Goal: Task Accomplishment & Management: Use online tool/utility

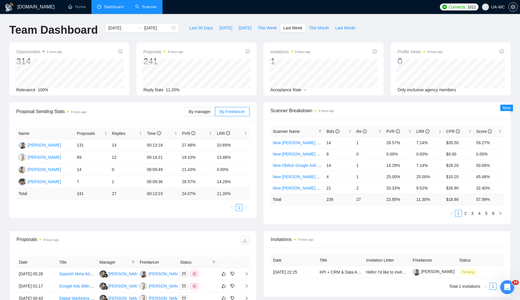
click at [150, 7] on link "Scanner" at bounding box center [145, 6] width 21 height 5
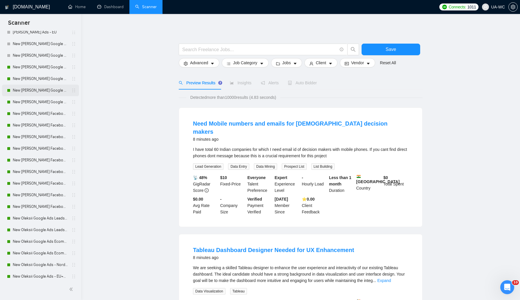
scroll to position [96, 0]
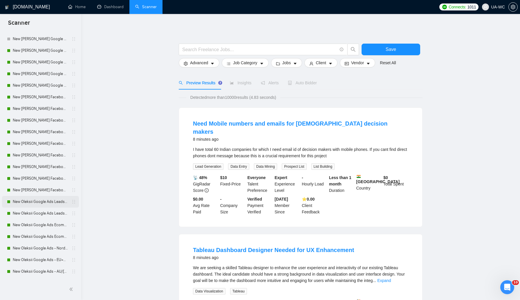
click at [27, 202] on link "New Oleksii Google Ads Leads - [GEOGRAPHIC_DATA]|[GEOGRAPHIC_DATA]" at bounding box center [40, 202] width 55 height 12
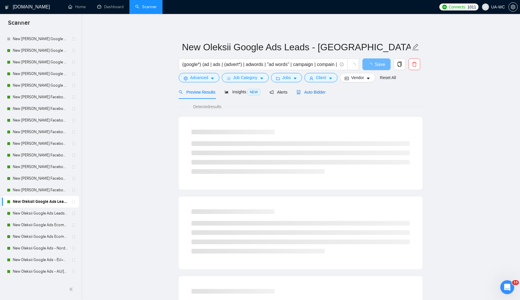
click at [316, 94] on span "Auto Bidder" at bounding box center [311, 92] width 29 height 5
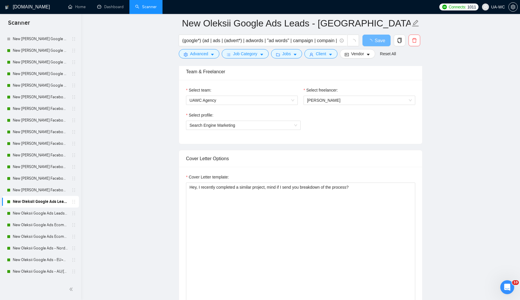
scroll to position [295, 0]
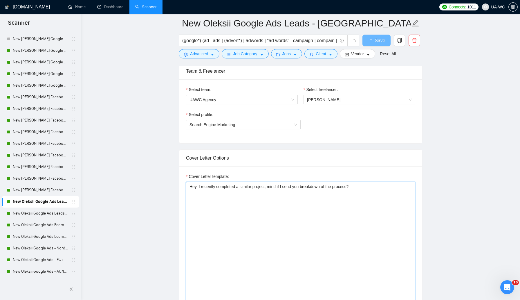
click at [290, 187] on textarea "Hey, I recently completed a similar project, mind if I send you breakdown of th…" at bounding box center [300, 247] width 229 height 131
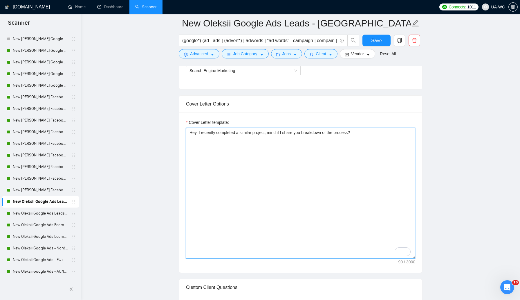
scroll to position [349, 0]
type textarea "Hey, I recently completed a similar project. Mind if I share with you my breakd…"
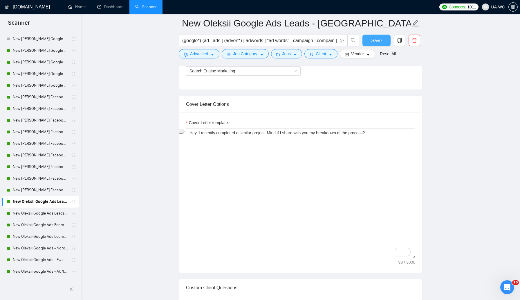
click at [378, 41] on span "Save" at bounding box center [376, 40] width 10 height 7
click at [46, 214] on link "New Oleksii Google Ads Leads - EU" at bounding box center [40, 213] width 55 height 12
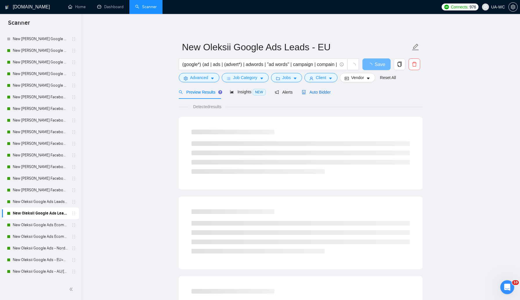
click at [325, 89] on div "Auto Bidder" at bounding box center [316, 92] width 29 height 6
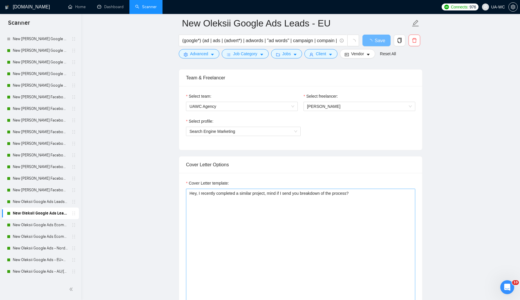
scroll to position [298, 0]
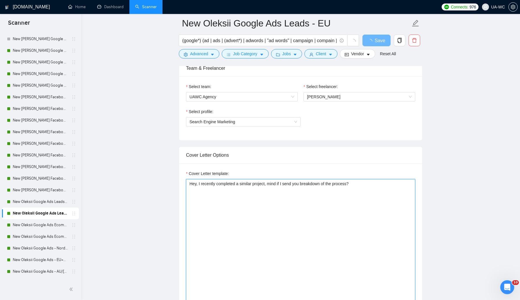
click at [244, 205] on textarea "Hey, I recently completed a similar project, mind if I send you breakdown of th…" at bounding box center [300, 244] width 229 height 131
paste textarea ". Mind if I share with you my"
type textarea "Hey, I recently completed a similar project. Mind if I share with you my breakd…"
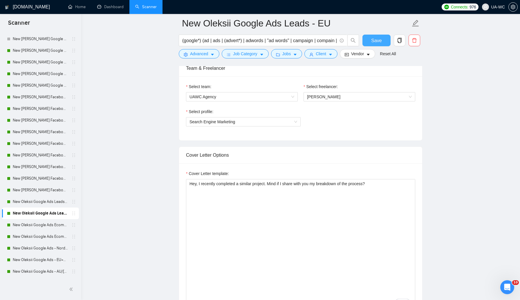
click at [379, 42] on span "Save" at bounding box center [376, 40] width 10 height 7
click at [20, 227] on link "New Oleksii Google Ads Ecomm - [GEOGRAPHIC_DATA]|[GEOGRAPHIC_DATA]" at bounding box center [40, 225] width 55 height 12
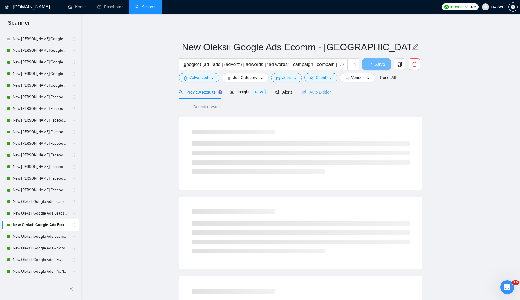
click at [317, 96] on div "Auto Bidder" at bounding box center [316, 92] width 29 height 14
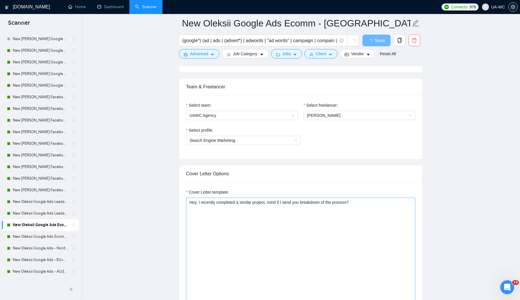
scroll to position [286, 0]
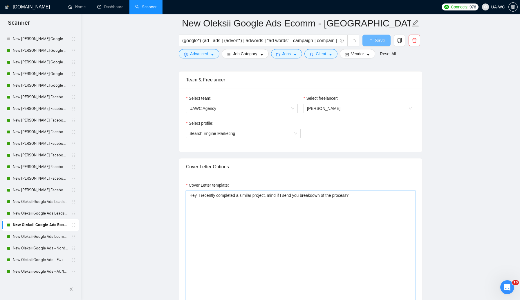
click at [273, 204] on textarea "Hey, I recently completed a similar project, mind if I send you breakdown of th…" at bounding box center [300, 256] width 229 height 131
paste textarea ". Mind if I share with you my"
type textarea "Hey, I recently completed a similar project. Mind if I share with you my breakd…"
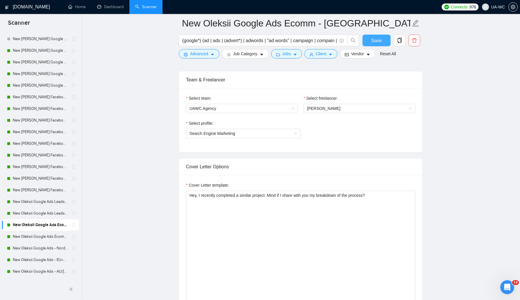
click at [372, 40] on span "Save" at bounding box center [376, 40] width 10 height 7
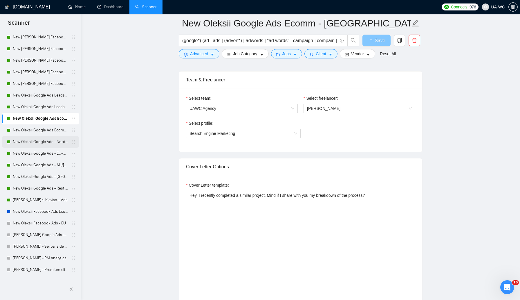
scroll to position [203, 0]
click at [41, 132] on link "New Oleksii Google Ads Ecomm - [GEOGRAPHIC_DATA]|[GEOGRAPHIC_DATA]" at bounding box center [40, 129] width 55 height 12
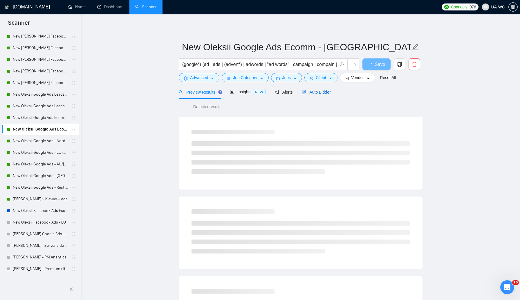
click at [306, 90] on icon "robot" at bounding box center [304, 92] width 3 height 4
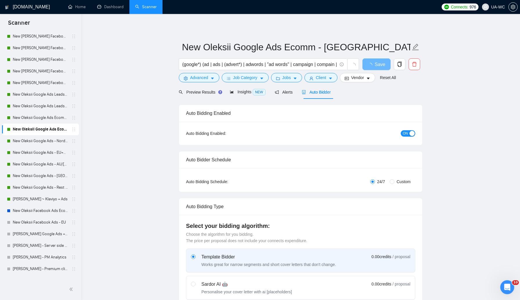
checkbox input "true"
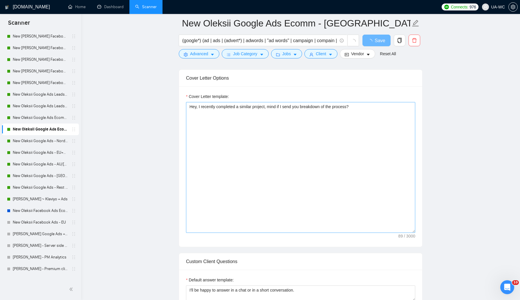
scroll to position [379, 0]
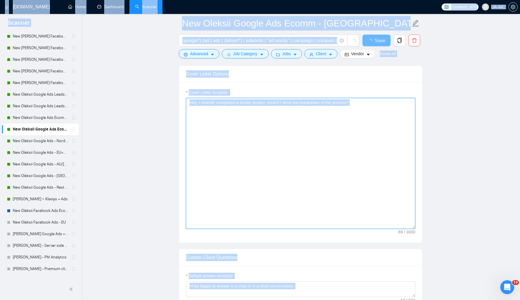
click at [283, 172] on textarea "Hey, I recently completed a similar project, mind if I send you breakdown of th…" at bounding box center [300, 163] width 229 height 131
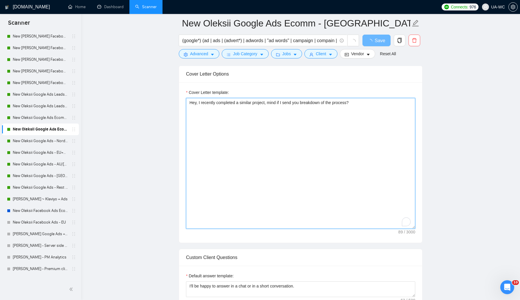
click at [286, 128] on textarea "Hey, I recently completed a similar project, mind if I send you breakdown of th…" at bounding box center [300, 163] width 229 height 131
paste textarea ". Mind if I share with you my"
type textarea "Hey, I recently completed a similar project. Mind if I share with you my breakd…"
click at [379, 38] on span "Save" at bounding box center [376, 40] width 10 height 7
checkbox input "true"
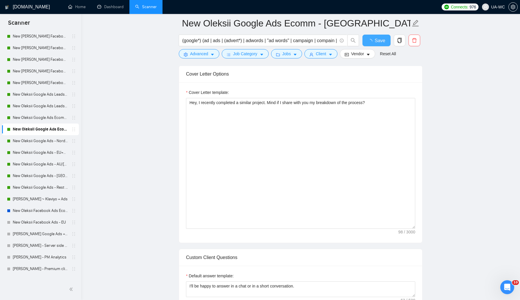
checkbox input "true"
click at [33, 140] on link "New Oleksii Google Ads - Nordic" at bounding box center [40, 141] width 55 height 12
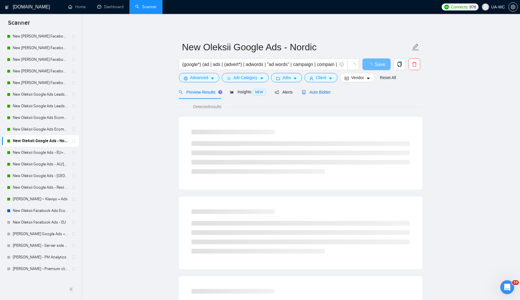
click at [319, 94] on div "Auto Bidder" at bounding box center [316, 92] width 29 height 6
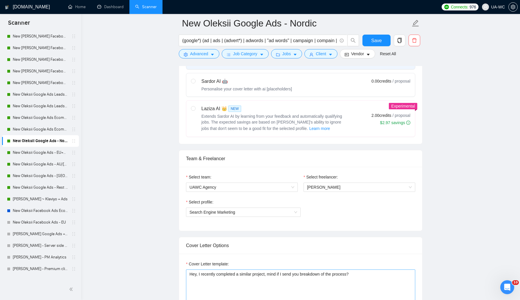
scroll to position [282, 0]
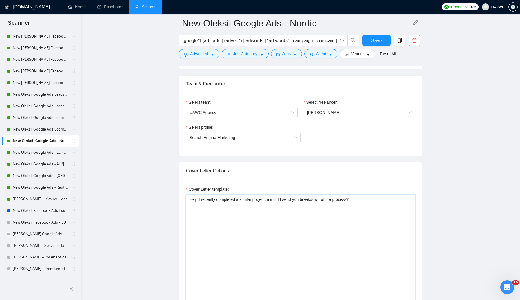
click at [250, 195] on textarea "Hey, I recently completed a similar project, mind if I send you breakdown of th…" at bounding box center [300, 260] width 229 height 131
click at [248, 199] on textarea "Hey, I recently completed a similar project, mind if I send you breakdown of th…" at bounding box center [300, 260] width 229 height 131
paste textarea ". Mind if I share with you my"
type textarea "Hey, I recently completed a similar project. Mind if I share with you my breakd…"
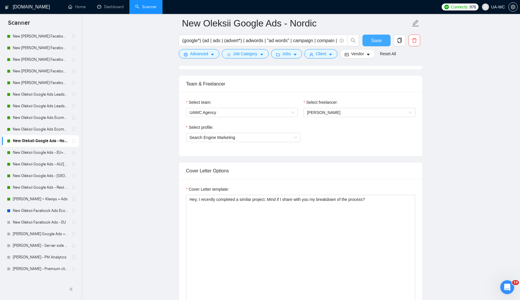
click at [374, 45] on button "Save" at bounding box center [377, 41] width 28 height 12
click at [47, 151] on link "New Oleksii Google Ads - EU+CH ex Nordic" at bounding box center [40, 153] width 55 height 12
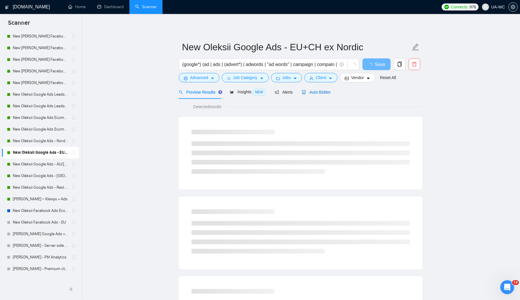
click at [322, 95] on div "Auto Bidder" at bounding box center [316, 92] width 29 height 6
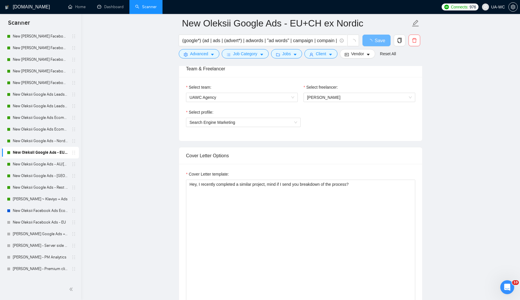
scroll to position [297, 0]
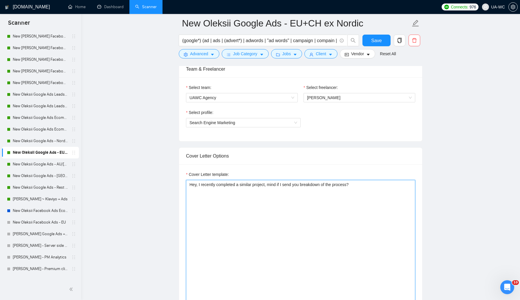
click at [280, 199] on textarea "Hey, I recently completed a similar project, mind if I send you breakdown of th…" at bounding box center [300, 245] width 229 height 131
click at [283, 192] on textarea "Hey, I recently completed a similar project, mind if I send you breakdown of th…" at bounding box center [300, 245] width 229 height 131
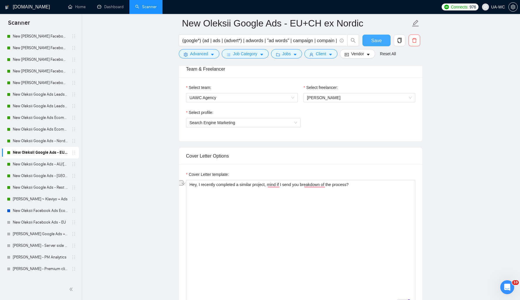
click at [376, 37] on span "Save" at bounding box center [376, 40] width 10 height 7
click at [27, 161] on link "New Oleksii Google Ads - AU/[GEOGRAPHIC_DATA]/IR/[GEOGRAPHIC_DATA]/[GEOGRAPHIC_…" at bounding box center [40, 164] width 55 height 12
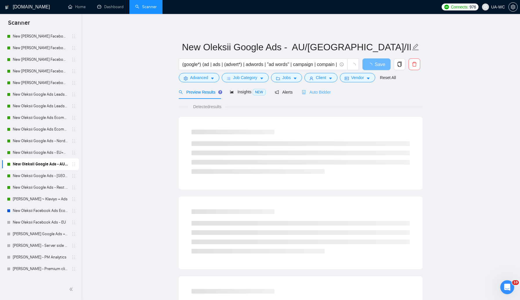
click at [331, 98] on div "Auto Bidder" at bounding box center [316, 92] width 29 height 14
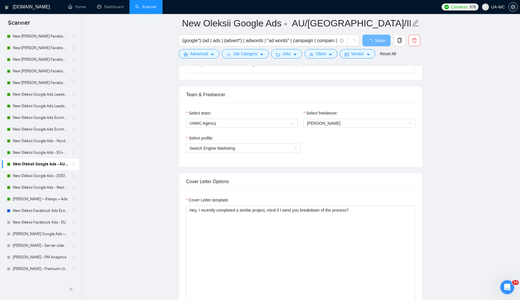
scroll to position [281, 0]
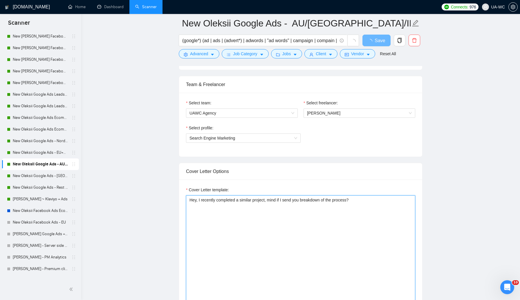
click at [262, 202] on textarea "Hey, I recently completed a similar project, mind if I send you breakdown of th…" at bounding box center [300, 260] width 229 height 131
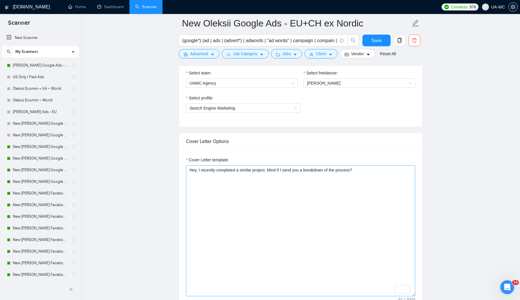
scroll to position [203, 0]
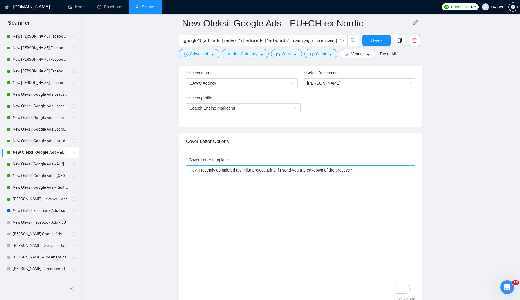
click at [292, 171] on textarea "Hey, I recently completed a similar project. Mind if I send you a breakdown of …" at bounding box center [300, 230] width 229 height 131
click at [336, 212] on textarea "Hey, I recently completed a similar project. Mind if I share with you a breakdo…" at bounding box center [300, 230] width 229 height 131
click at [343, 208] on textarea "Hey, I recently completed a similar project. Mind if I share with you a breakdo…" at bounding box center [300, 230] width 229 height 131
click at [329, 172] on textarea "Hey, I recently completed a similar project. Mind if I share with you a breakdo…" at bounding box center [300, 230] width 229 height 131
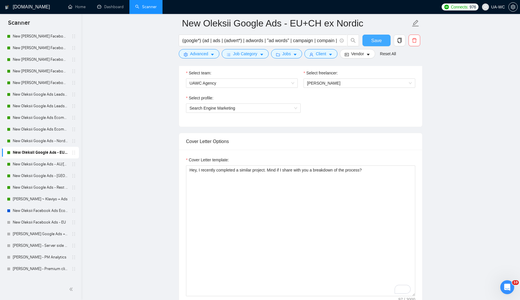
type textarea "Hey, I recently completed a similar project. Mind if I share with you a breakdo…"
click at [373, 43] on span "Save" at bounding box center [376, 40] width 10 height 7
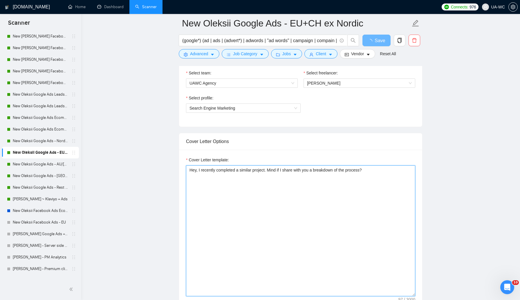
click at [279, 167] on textarea "Hey, I recently completed a similar project. Mind if I share with you a breakdo…" at bounding box center [300, 230] width 229 height 131
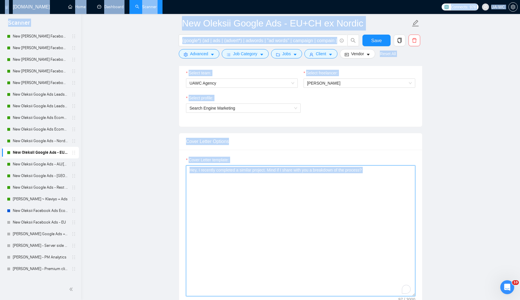
click at [278, 172] on textarea "Hey, I recently completed a similar project. Mind if I share with you a breakdo…" at bounding box center [300, 230] width 229 height 131
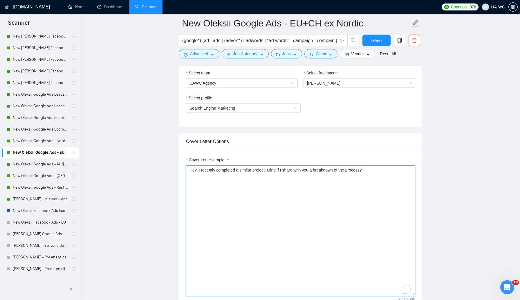
click at [278, 172] on textarea "Hey, I recently completed a similar project. Mind if I share with you a breakdo…" at bounding box center [300, 230] width 229 height 131
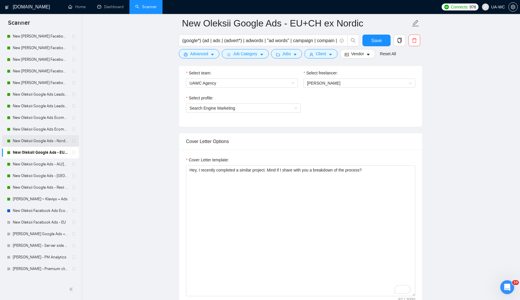
click at [18, 141] on link "New Oleksii Google Ads - Nordic" at bounding box center [40, 141] width 55 height 12
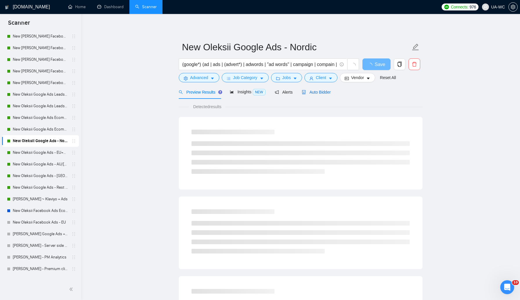
click at [306, 92] on icon "robot" at bounding box center [304, 92] width 3 height 4
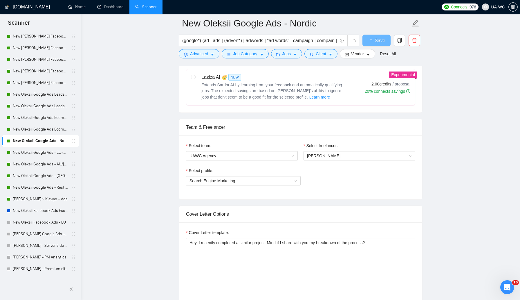
scroll to position [240, 0]
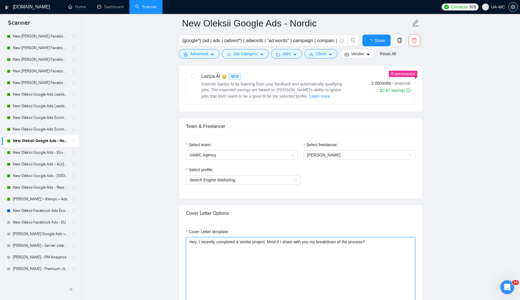
click at [282, 251] on textarea "Hey, I recently completed a similar project. Mind if I share with you my breakd…" at bounding box center [300, 302] width 229 height 131
click at [46, 162] on link "New Oleksii Google Ads - AU/[GEOGRAPHIC_DATA]/IR/[GEOGRAPHIC_DATA]/[GEOGRAPHIC_…" at bounding box center [40, 164] width 55 height 12
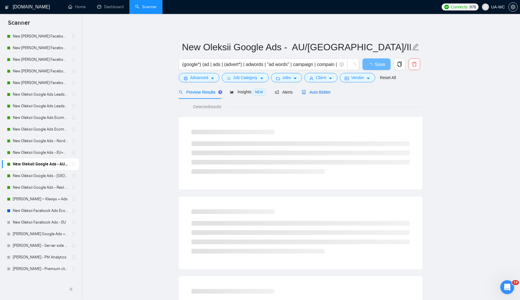
click at [320, 90] on span "Auto Bidder" at bounding box center [316, 92] width 29 height 5
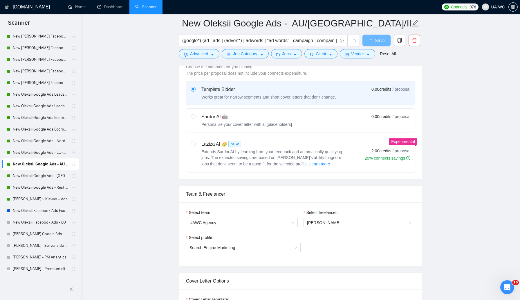
scroll to position [313, 0]
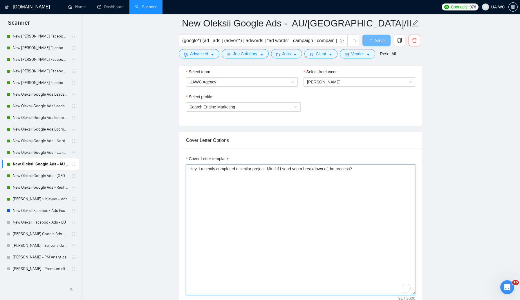
click at [311, 183] on textarea "Hey, I recently completed a similar project. Mind if I send you a breakdown of …" at bounding box center [300, 229] width 229 height 131
paste textarea "hare with"
type textarea "Hey, I recently completed a similar project. Mind if I share with you a breakdo…"
click at [370, 42] on button "Save" at bounding box center [377, 41] width 28 height 12
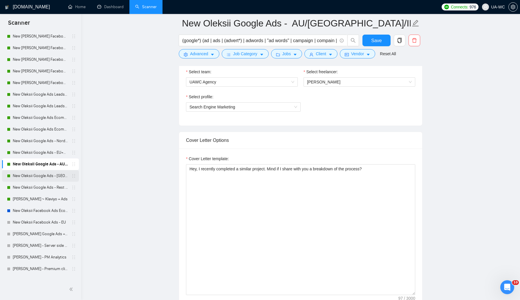
click at [18, 174] on link "New Oleksii Google Ads - [GEOGRAPHIC_DATA]/JP/CN/IL/SG/HK/QA/[GEOGRAPHIC_DATA]" at bounding box center [40, 176] width 55 height 12
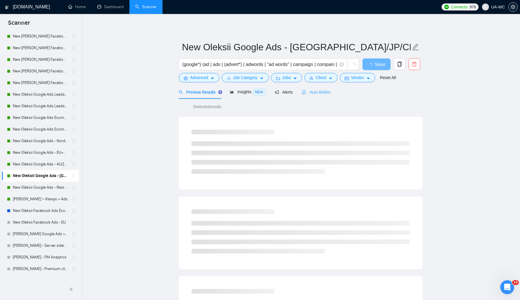
click at [314, 97] on div "Auto Bidder" at bounding box center [316, 92] width 29 height 14
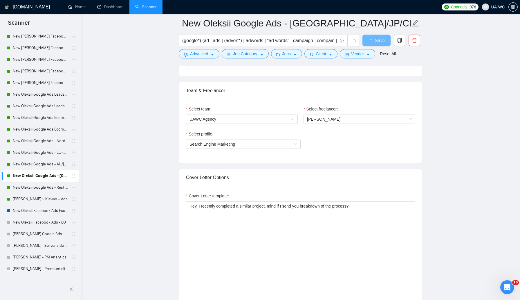
scroll to position [278, 0]
click at [269, 198] on div "Cover Letter template:" at bounding box center [300, 194] width 229 height 9
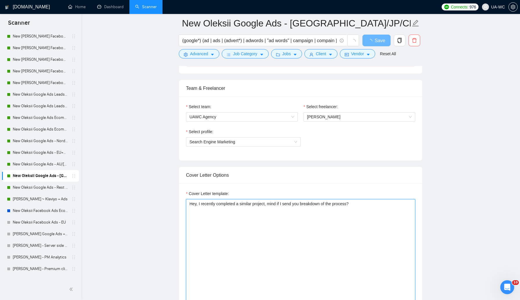
click at [265, 202] on textarea "Hey, I recently completed a similar project, mind if I send you breakdown of th…" at bounding box center [300, 264] width 229 height 131
paste textarea ". Mind if I share with you a"
type textarea "Hey, I recently completed a similar project. Mind if I share with you a breakdo…"
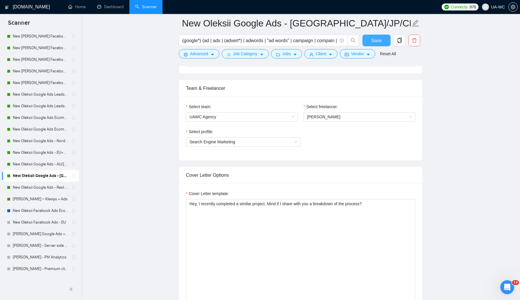
click at [374, 39] on span "Save" at bounding box center [376, 40] width 10 height 7
click at [36, 189] on link "New Oleksii Google Ads - Rest of the World excl. Poor" at bounding box center [40, 188] width 55 height 12
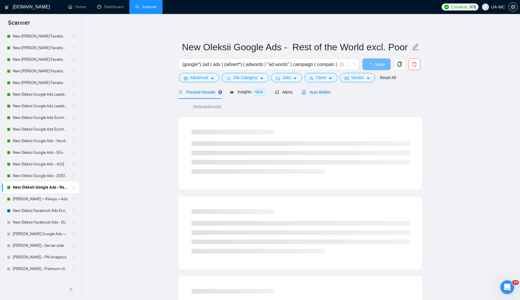
click at [320, 94] on span "Auto Bidder" at bounding box center [316, 92] width 29 height 5
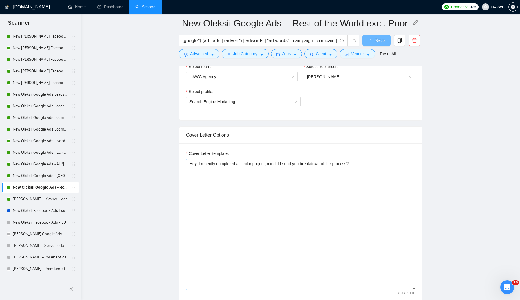
scroll to position [393, 0]
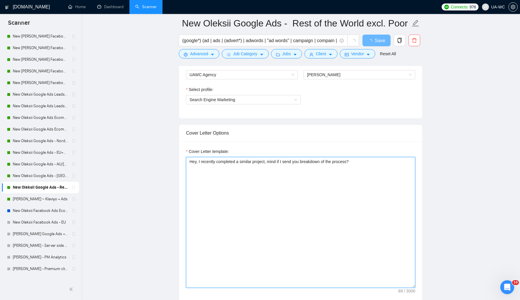
click at [333, 189] on textarea "Hey, I recently completed a similar project, mind if I send you breakdown of th…" at bounding box center [300, 222] width 229 height 131
paste textarea ". Mind if I share with you a"
type textarea "Hey, I recently completed a similar project. Mind if I share with you a breakdo…"
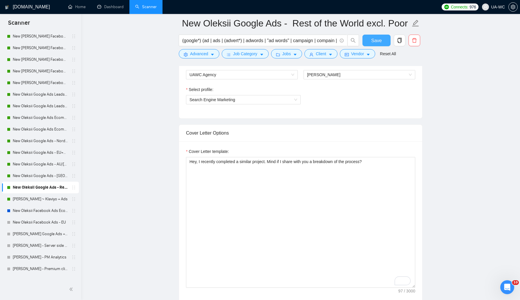
click at [373, 42] on span "Save" at bounding box center [376, 40] width 10 height 7
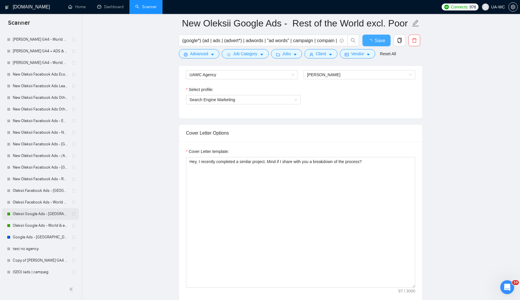
scroll to position [512, 0]
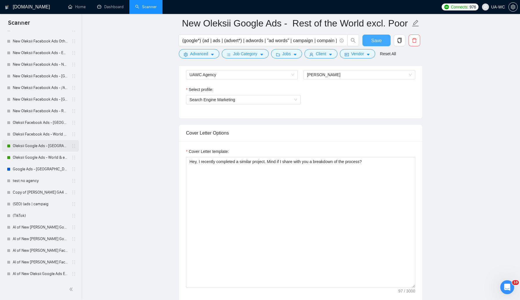
click at [33, 145] on link "Oleksii Google Ads - [GEOGRAPHIC_DATA]; [GEOGRAPHIC_DATA] & [GEOGRAPHIC_DATA]" at bounding box center [40, 146] width 55 height 12
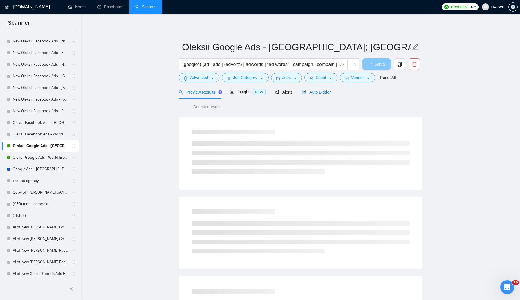
click at [306, 92] on icon "robot" at bounding box center [304, 92] width 4 height 4
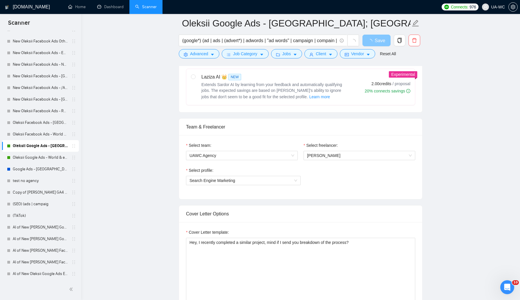
scroll to position [327, 0]
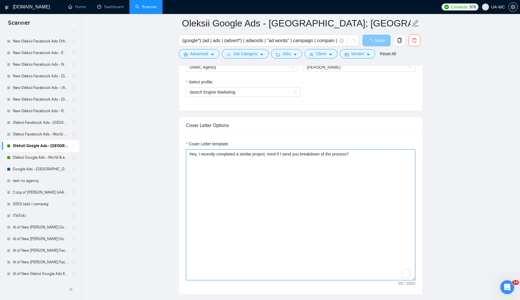
click at [337, 167] on textarea "Hey, I recently completed a similar project, mind if I send you breakdown of th…" at bounding box center [300, 214] width 229 height 131
paste textarea ". Mind if I share with you a"
type textarea "Hey, I recently completed a similar project. Mind if I share with you a breakdo…"
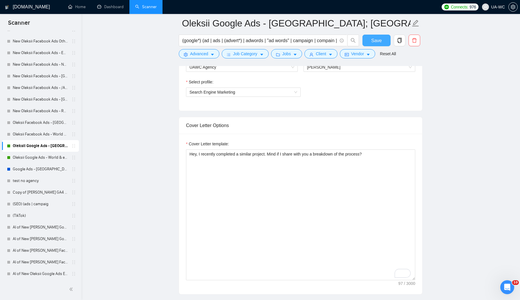
click at [381, 38] on span "Save" at bounding box center [376, 40] width 10 height 7
click at [44, 156] on link "Oleksii Google Ads - World & exclude" at bounding box center [40, 158] width 55 height 12
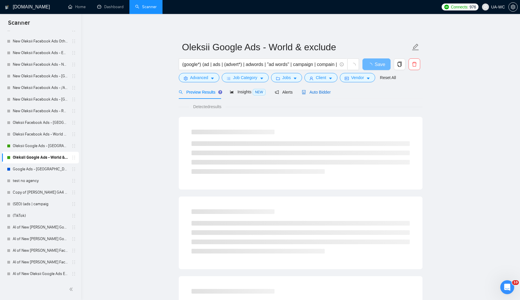
click at [315, 94] on span "Auto Bidder" at bounding box center [316, 92] width 29 height 5
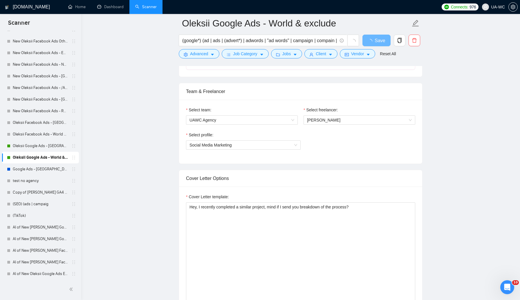
scroll to position [274, 0]
click at [266, 211] on textarea "Hey, I recently completed a similar project, mind if I send you breakdown of th…" at bounding box center [300, 267] width 229 height 131
paste textarea ". Mind if I share with you a"
type textarea "Hey, I recently completed a similar project. Mind if I share with you a breakdo…"
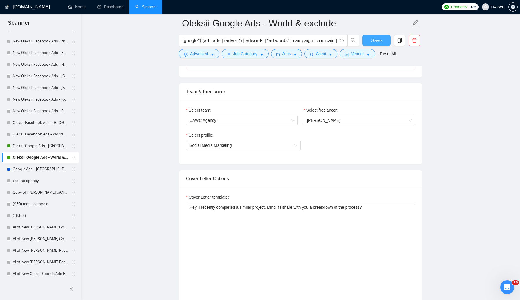
click at [371, 39] on button "Save" at bounding box center [377, 41] width 28 height 12
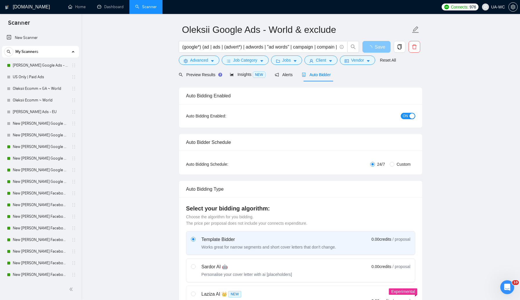
scroll to position [0, 0]
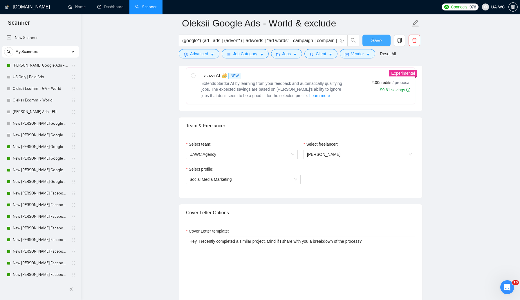
scroll to position [240, 0]
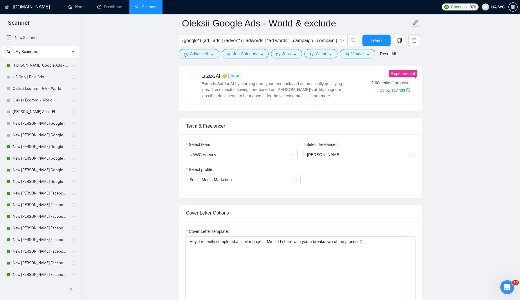
click at [280, 243] on textarea "Hey, I recently completed a similar project. Mind if I share with you a breakdo…" at bounding box center [300, 302] width 229 height 131
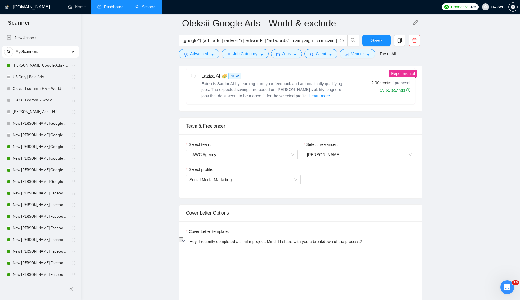
click at [109, 9] on link "Dashboard" at bounding box center [110, 6] width 26 height 5
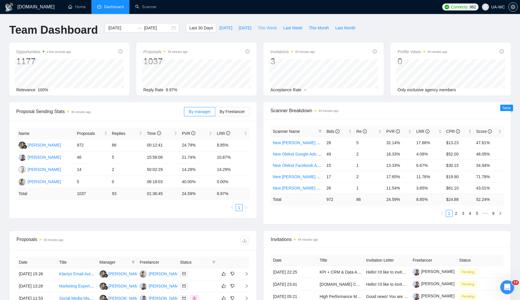
click at [264, 31] on span "This Week" at bounding box center [267, 28] width 19 height 6
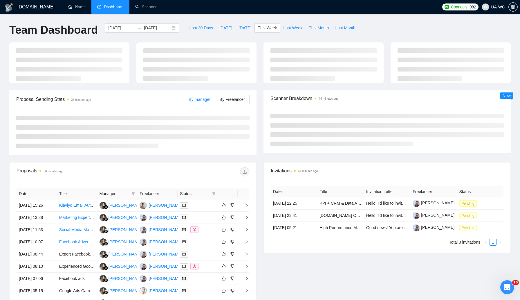
type input "2025-09-15"
type input "2025-09-21"
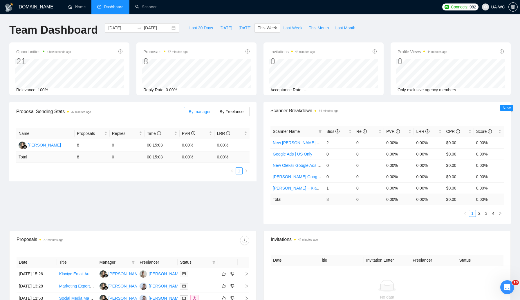
click at [290, 28] on span "Last Week" at bounding box center [292, 28] width 19 height 6
type input "[DATE]"
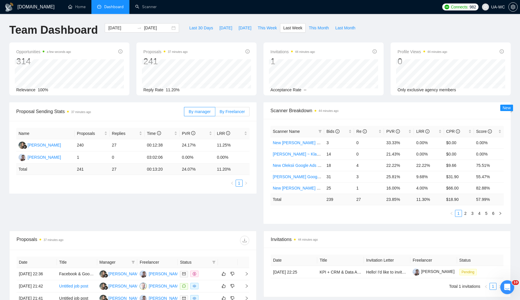
click at [231, 108] on label "By Freelancer" at bounding box center [233, 111] width 34 height 9
click at [216, 113] on input "By Freelancer" at bounding box center [216, 113] width 0 height 0
